Goal: Task Accomplishment & Management: Manage account settings

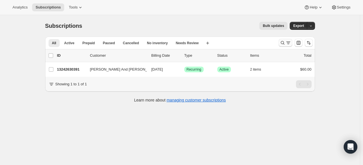
click at [284, 42] on icon "Search and filter results" at bounding box center [283, 43] width 6 height 6
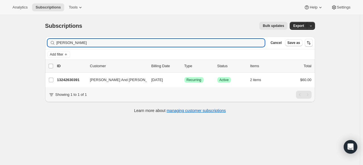
drag, startPoint x: 83, startPoint y: 41, endPoint x: 28, endPoint y: 38, distance: 54.9
click at [28, 38] on div "Subscriptions. This page is ready Subscriptions Bulk updates More actions Bulk …" at bounding box center [180, 97] width 360 height 165
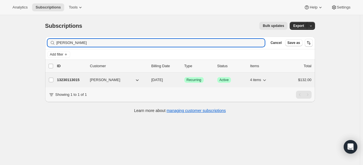
type input "Shipra Narruhn"
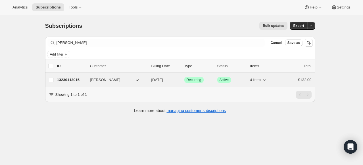
click at [66, 79] on p "13230113015" at bounding box center [71, 80] width 28 height 6
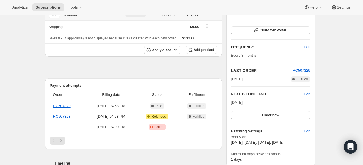
scroll to position [85, 0]
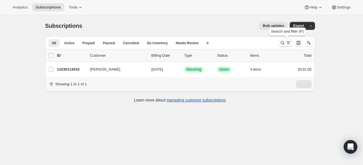
click at [284, 40] on icon "Search and filter results" at bounding box center [283, 43] width 6 height 6
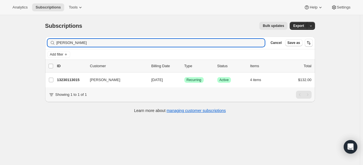
drag, startPoint x: 105, startPoint y: 45, endPoint x: 30, endPoint y: 38, distance: 75.6
click at [30, 38] on div "Subscriptions. This page is ready Subscriptions Bulk updates More actions Bulk …" at bounding box center [180, 97] width 360 height 165
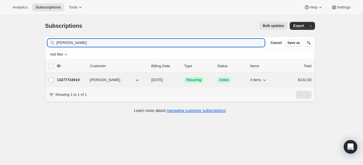
type input "Suzanne Daniels"
click at [71, 79] on p "13277724919" at bounding box center [71, 80] width 28 height 6
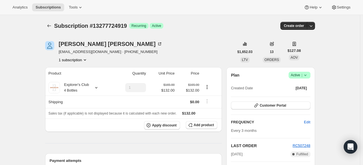
click at [307, 75] on icon at bounding box center [306, 75] width 6 height 6
click at [308, 99] on span "Cancel subscription" at bounding box center [301, 96] width 32 height 6
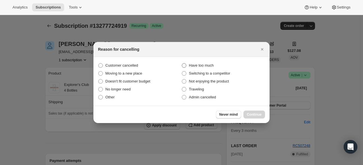
click at [184, 64] on span ":r2q:" at bounding box center [184, 65] width 5 height 5
click at [182, 64] on input "Have too much" at bounding box center [182, 63] width 0 height 0
radio input "true"
click at [253, 115] on span "Continue" at bounding box center [254, 114] width 15 height 5
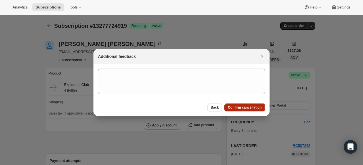
click at [249, 108] on span "Confirm cancellation" at bounding box center [245, 107] width 34 height 5
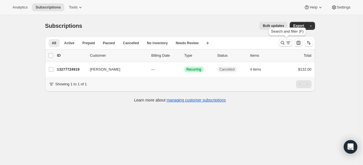
click at [281, 42] on icon "Search and filter results" at bounding box center [283, 43] width 6 height 6
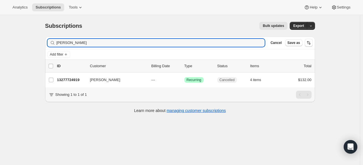
drag, startPoint x: 88, startPoint y: 45, endPoint x: 51, endPoint y: 38, distance: 37.1
click at [51, 38] on div "Filter subscribers Suzanne Daniels Clear Cancel Save as" at bounding box center [180, 43] width 270 height 12
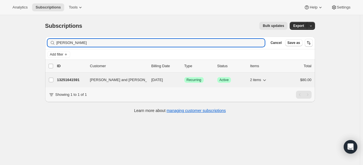
type input "Alicia Perez"
click at [75, 80] on p "13251641591" at bounding box center [71, 80] width 28 height 6
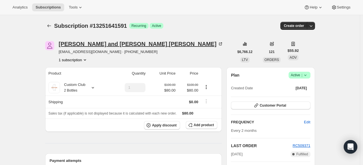
click at [220, 43] on icon at bounding box center [221, 44] width 2 height 2
click at [310, 76] on span "Success Active |" at bounding box center [300, 75] width 22 height 7
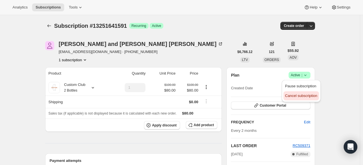
click at [307, 94] on span "Cancel subscription" at bounding box center [301, 96] width 32 height 4
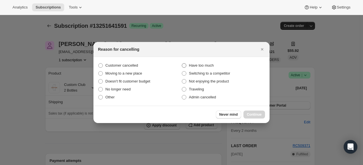
click at [184, 65] on span ":rbl:" at bounding box center [184, 65] width 5 height 5
click at [182, 64] on input "Have too much" at bounding box center [182, 63] width 0 height 0
radio input "true"
click at [254, 114] on span "Continue" at bounding box center [254, 114] width 15 height 5
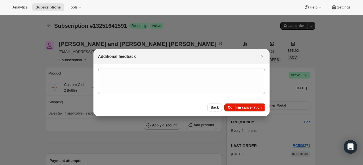
click at [252, 112] on div "Back Confirm cancellation" at bounding box center [181, 107] width 176 height 17
click at [250, 107] on span "Confirm cancellation" at bounding box center [245, 107] width 34 height 5
